Goal: Information Seeking & Learning: Learn about a topic

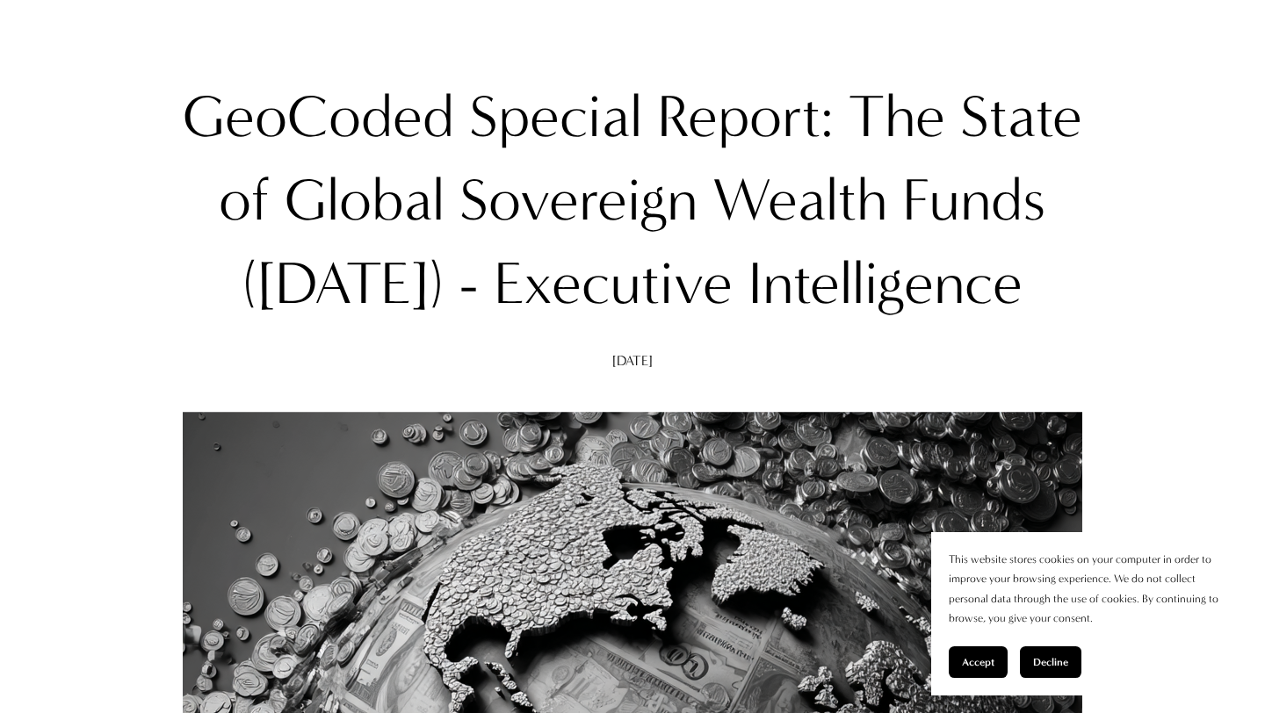
scroll to position [187, 0]
click at [990, 659] on span "Accept" at bounding box center [978, 662] width 33 height 12
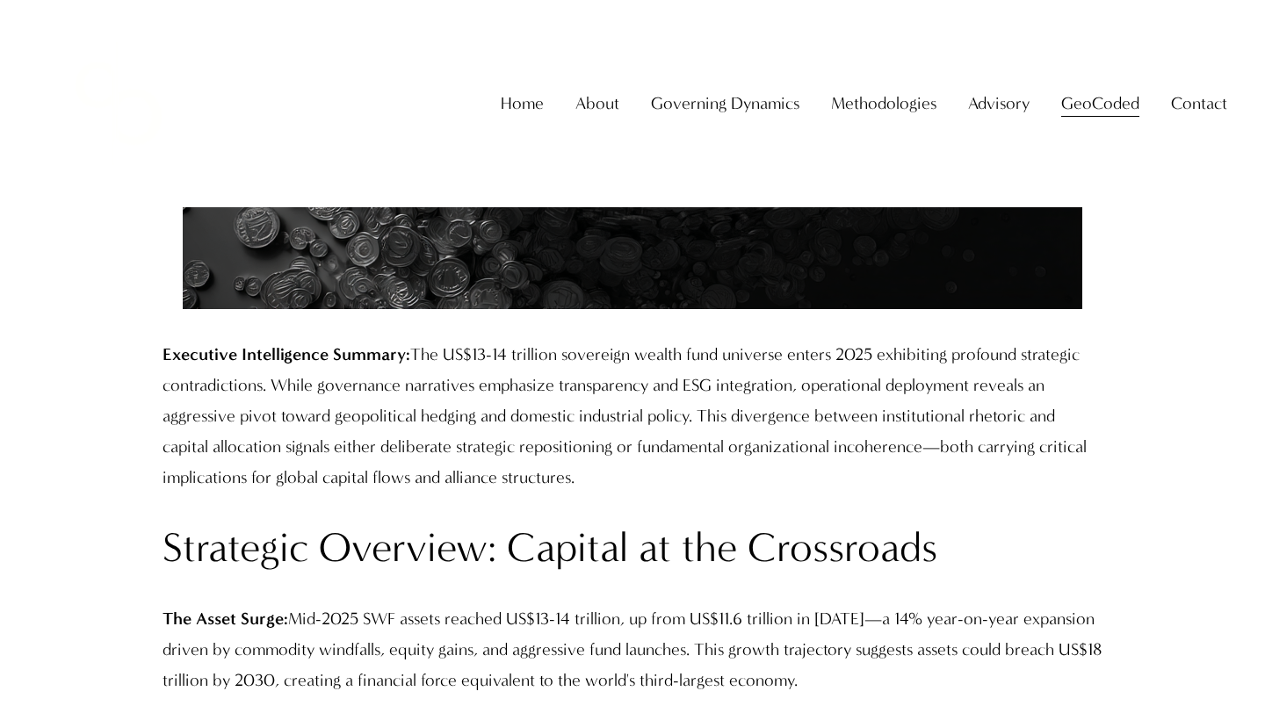
scroll to position [1558, 0]
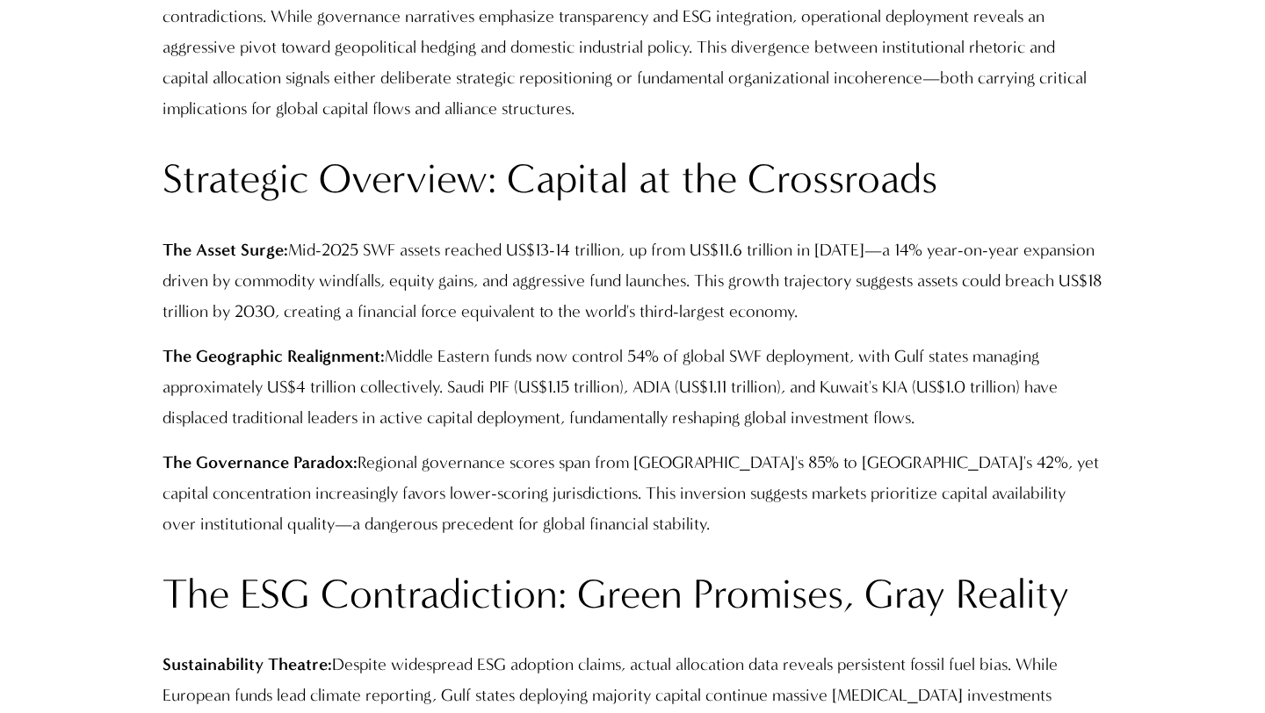
drag, startPoint x: 1026, startPoint y: 387, endPoint x: 949, endPoint y: 414, distance: 81.7
click at [949, 414] on p "The Geographic Realignment: Middle Eastern funds now control 54% of global SWF …" at bounding box center [632, 387] width 939 height 92
copy p "have displaced traditional leaders in active capital deployment, fundamentally …"
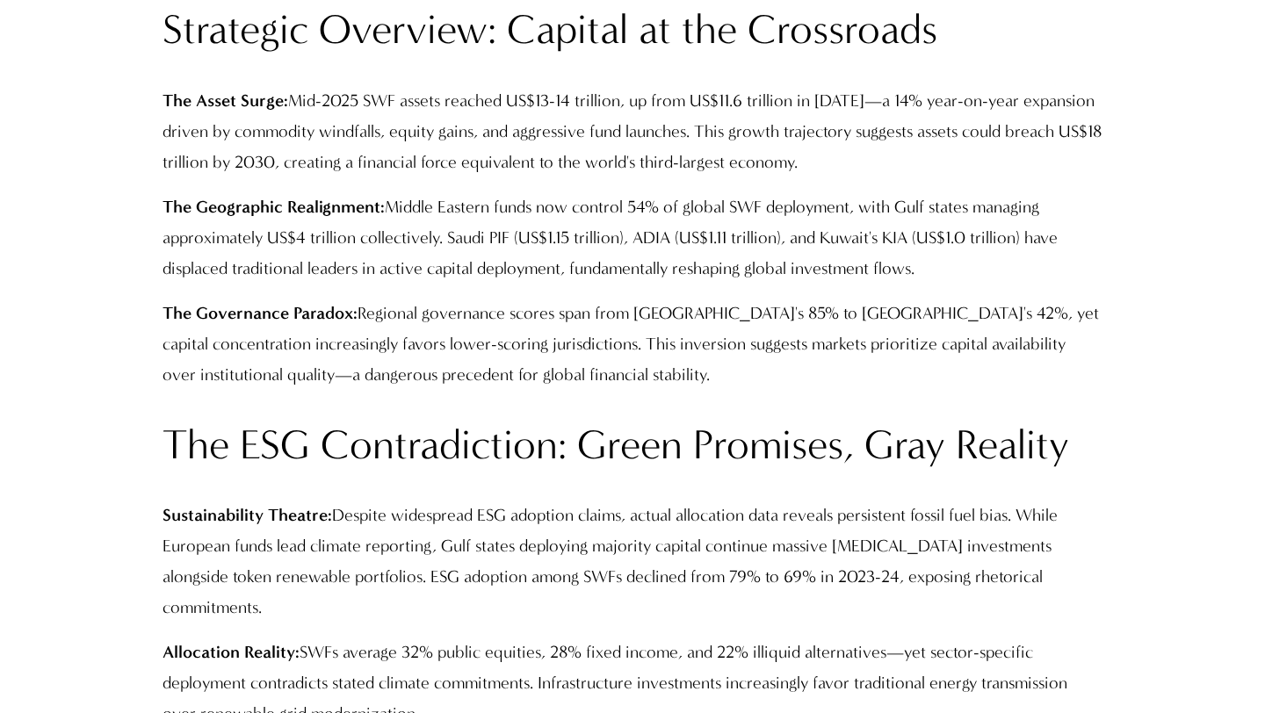
scroll to position [2391, 0]
